Goal: Information Seeking & Learning: Get advice/opinions

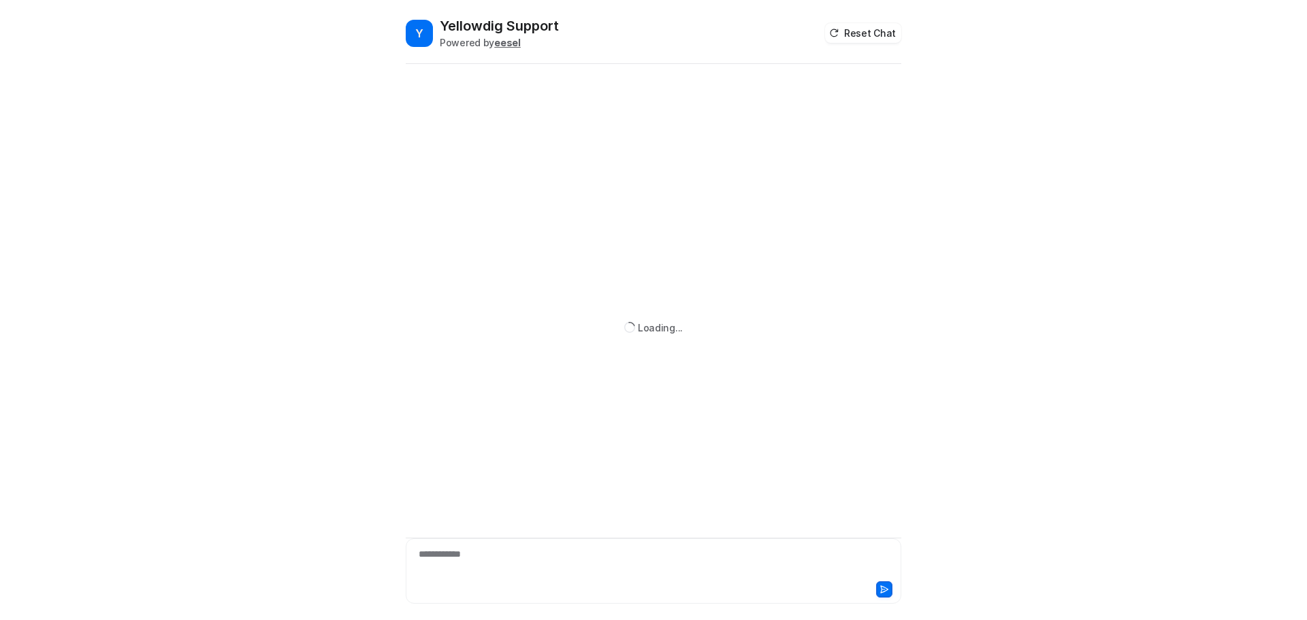
click at [621, 554] on div "**********" at bounding box center [653, 562] width 489 height 31
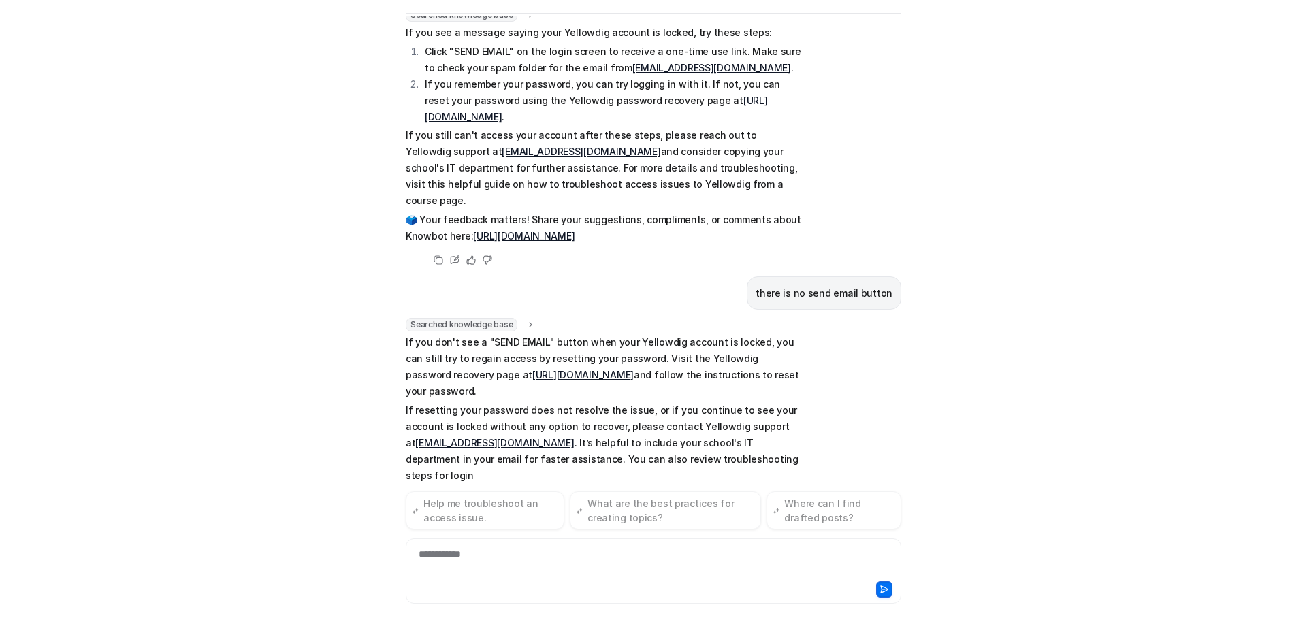
scroll to position [229, 0]
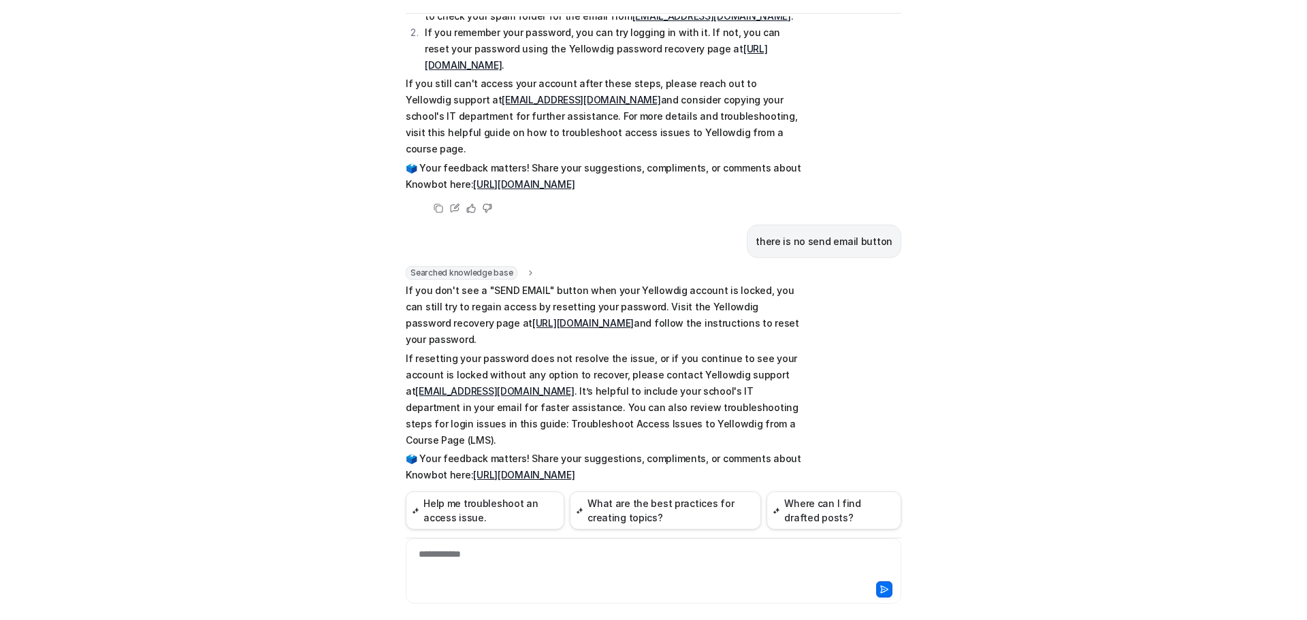
click at [425, 162] on p "🗳️ Your feedback matters! Share your suggestions, compliments, or comments abou…" at bounding box center [605, 176] width 398 height 33
drag, startPoint x: 873, startPoint y: 327, endPoint x: 762, endPoint y: 338, distance: 111.6
click at [869, 328] on div "Searched knowledge base search_queries : "account locked no send email button,n…" at bounding box center [654, 387] width 496 height 242
drag, startPoint x: 624, startPoint y: 545, endPoint x: 622, endPoint y: 554, distance: 9.7
click at [623, 554] on div "**********" at bounding box center [654, 570] width 496 height 65
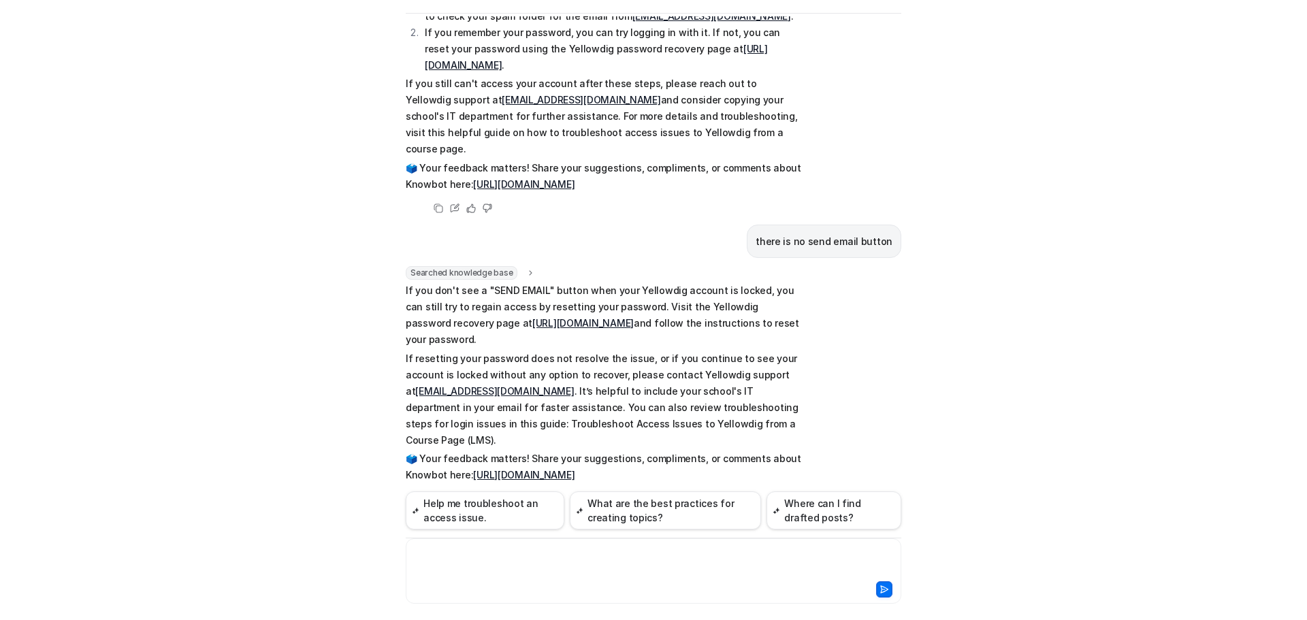
click at [654, 562] on div at bounding box center [653, 562] width 489 height 31
click at [494, 555] on div at bounding box center [653, 562] width 489 height 31
click at [504, 554] on div "**********" at bounding box center [653, 562] width 489 height 31
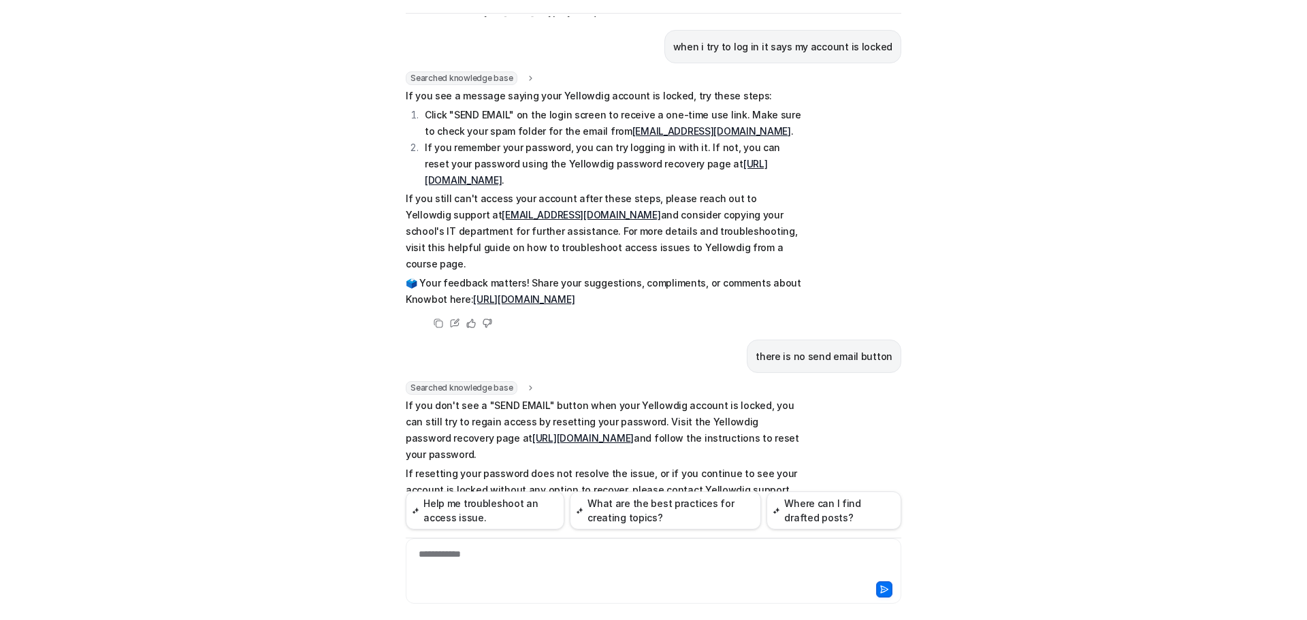
scroll to position [522, 0]
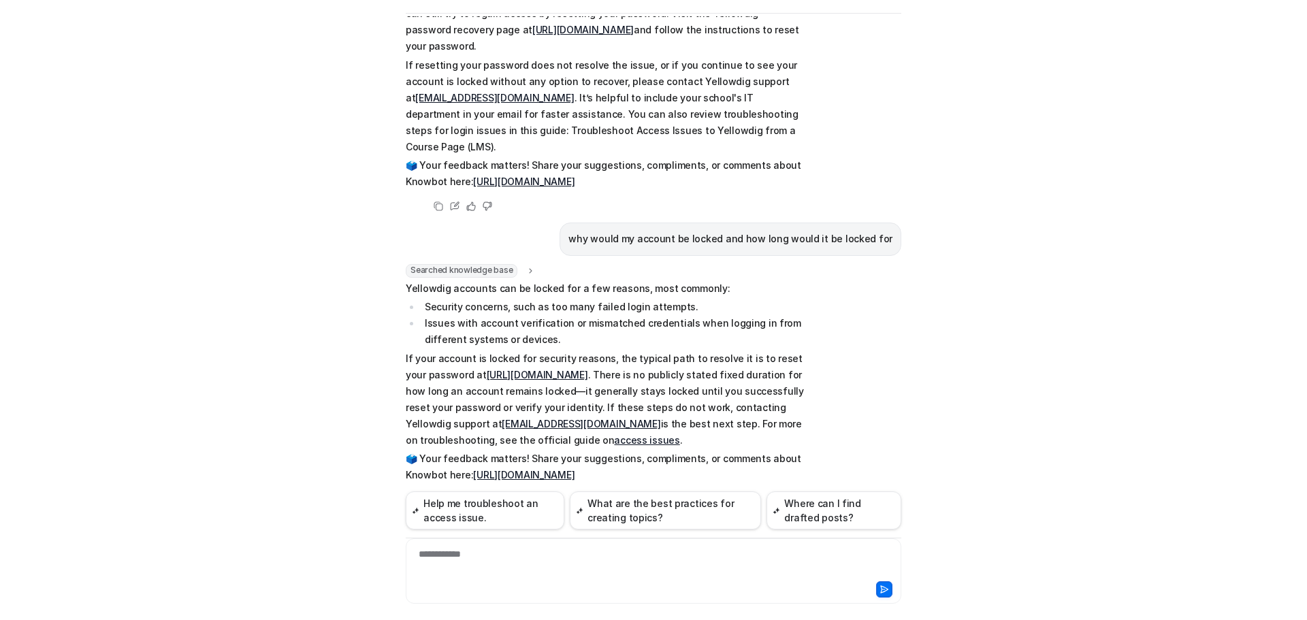
click at [657, 574] on div "**********" at bounding box center [653, 562] width 489 height 31
click at [548, 369] on link "[URL][DOMAIN_NAME]" at bounding box center [537, 375] width 101 height 12
click at [605, 573] on div at bounding box center [653, 562] width 489 height 31
click at [596, 418] on link "[EMAIL_ADDRESS][DOMAIN_NAME]" at bounding box center [581, 424] width 159 height 12
drag, startPoint x: 787, startPoint y: 473, endPoint x: 747, endPoint y: 444, distance: 49.7
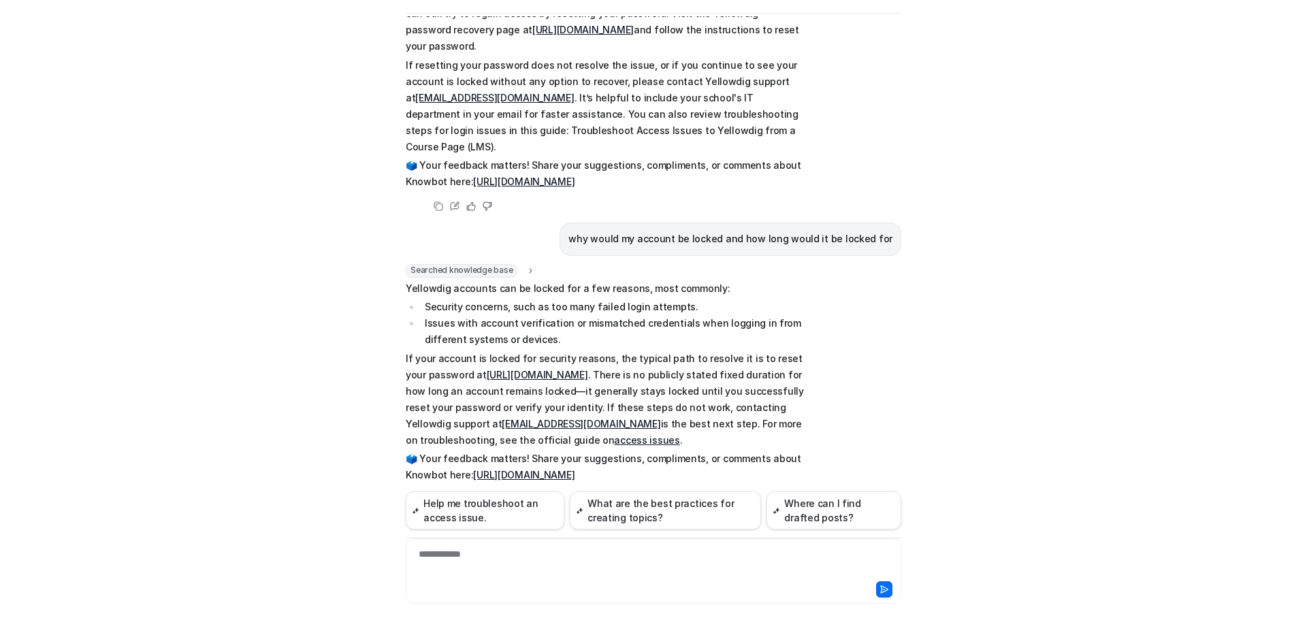
click at [775, 463] on div "Searched knowledge base search_queries : "account locked reasons,account lock d…" at bounding box center [605, 386] width 398 height 244
drag, startPoint x: 719, startPoint y: 432, endPoint x: 658, endPoint y: 425, distance: 61.0
click at [718, 451] on p "🗳️ Your feedback matters! Share your suggestions, compliments, or comments abou…" at bounding box center [605, 467] width 398 height 33
click at [622, 414] on p "If your account is locked for security reasons, the typical path to resolve it …" at bounding box center [605, 400] width 398 height 98
click at [622, 434] on link "access issues" at bounding box center [646, 440] width 65 height 12
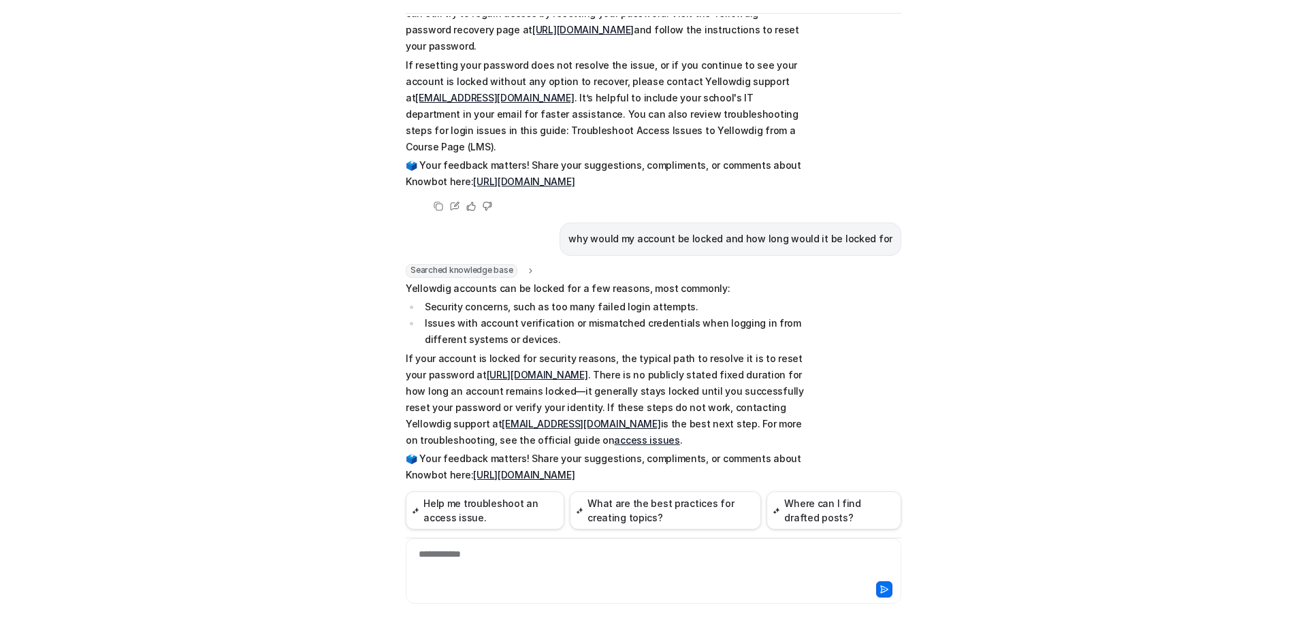
drag, startPoint x: 648, startPoint y: 594, endPoint x: 645, endPoint y: 582, distance: 12.1
click at [647, 589] on div at bounding box center [653, 588] width 489 height 19
click at [606, 560] on div "**********" at bounding box center [653, 562] width 489 height 31
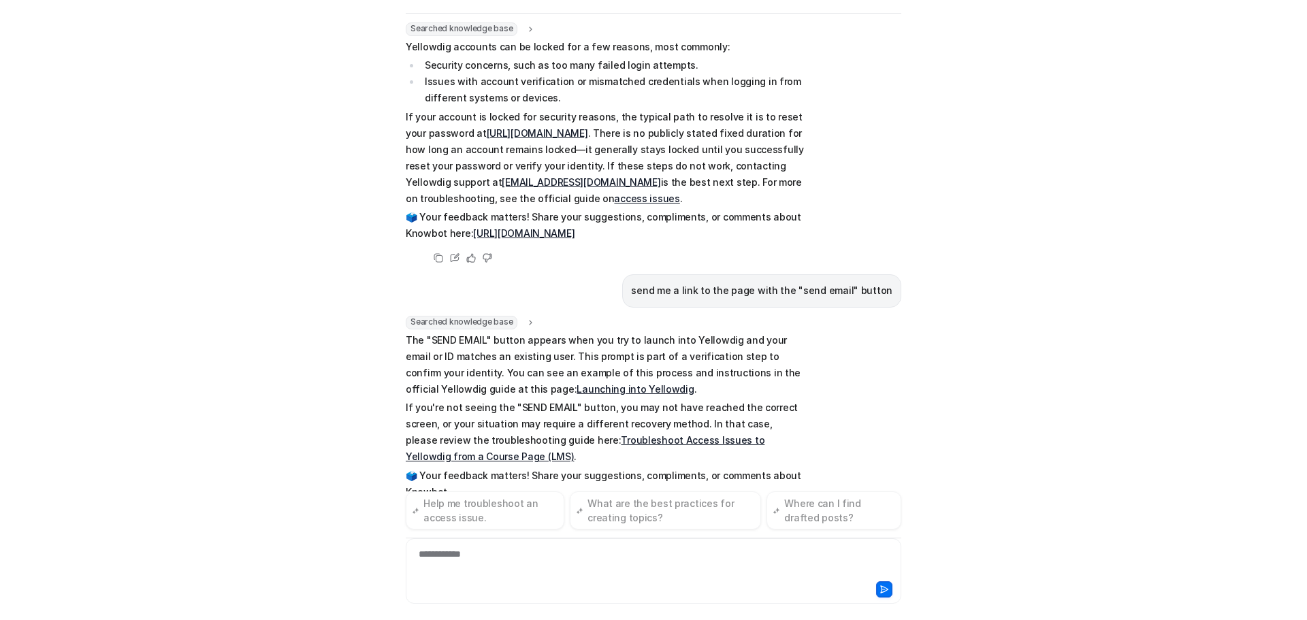
scroll to position [780, 0]
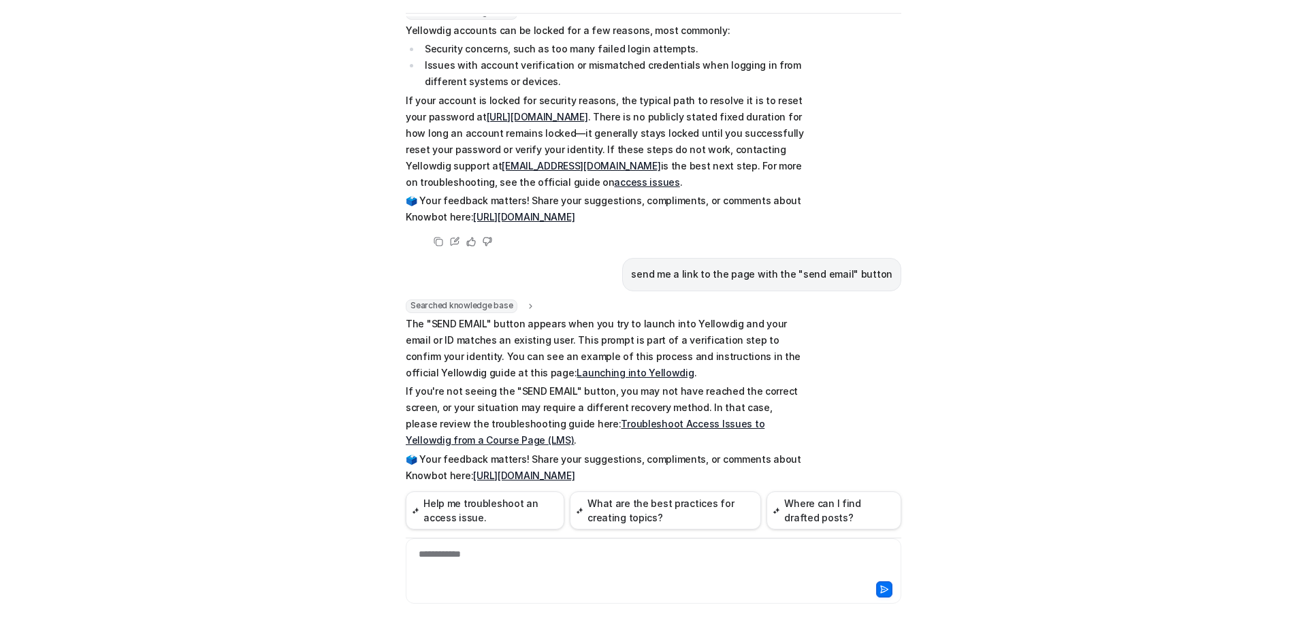
click at [561, 332] on p "The "SEND EMAIL" button appears when you try to launch into Yellowdig and your …" at bounding box center [605, 348] width 398 height 65
click at [577, 367] on link "Launching into Yellowdig" at bounding box center [635, 373] width 117 height 12
